Goal: Navigation & Orientation: Go to known website

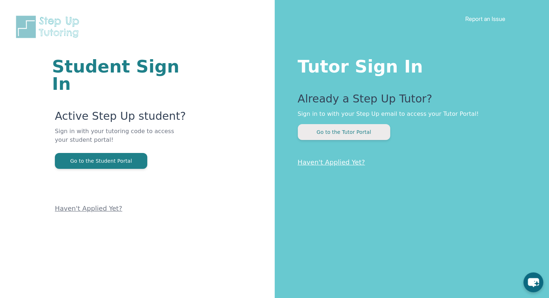
click at [364, 138] on button "Go to the Tutor Portal" at bounding box center [344, 132] width 92 height 16
